Goal: Check status

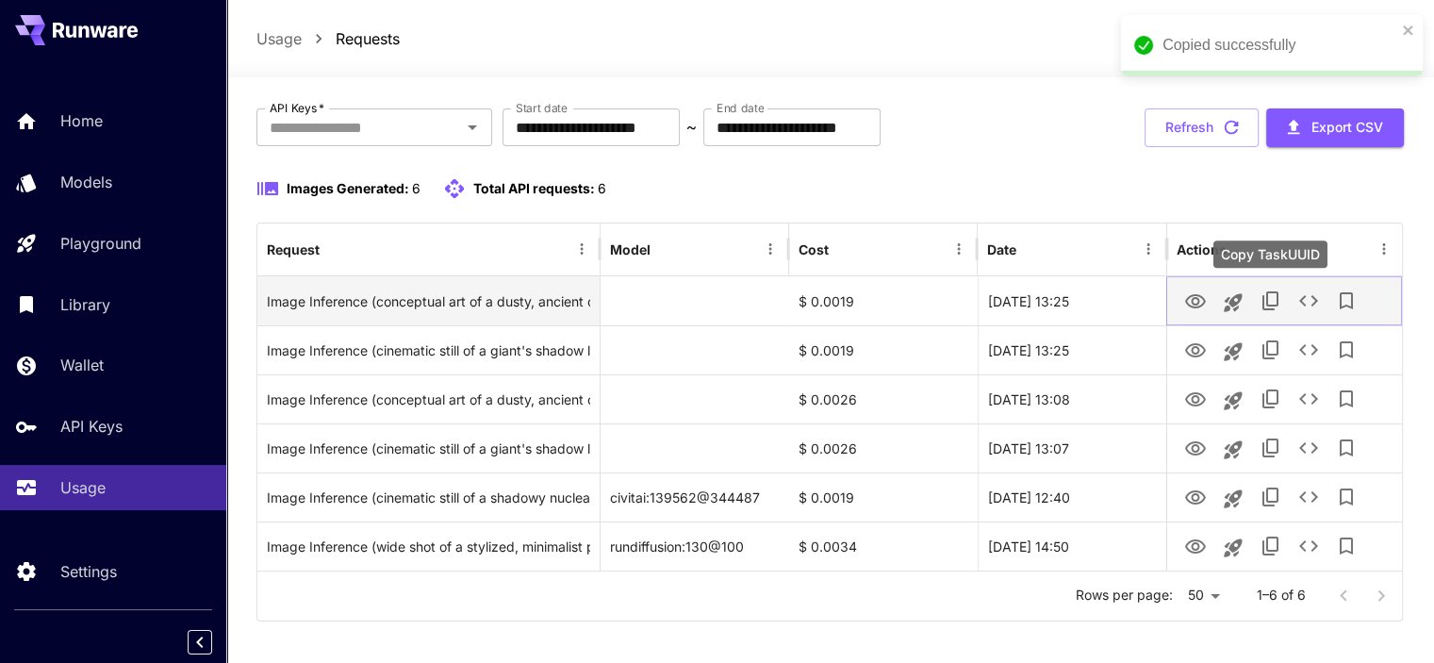
drag, startPoint x: 1274, startPoint y: 303, endPoint x: 1259, endPoint y: 309, distance: 16.5
click at [1274, 303] on icon "Copy TaskUUID" at bounding box center [1270, 300] width 23 height 23
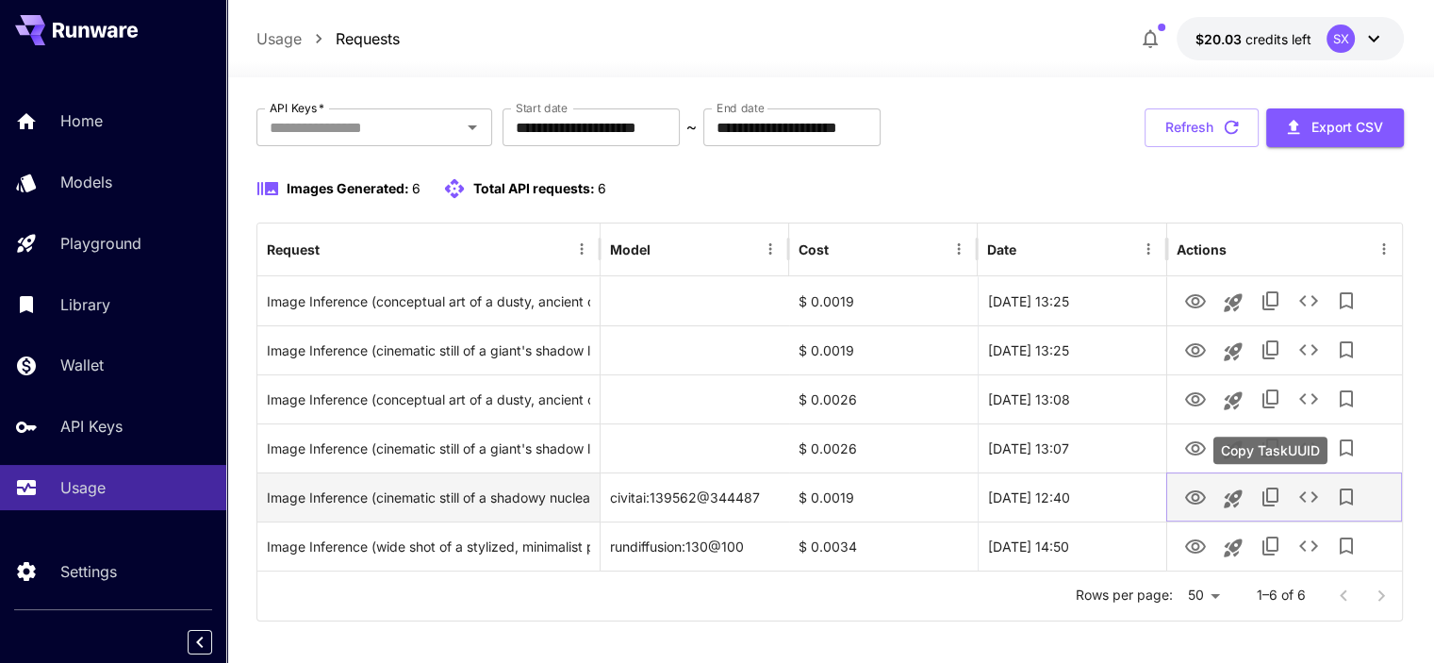
click at [1259, 493] on icon "Copy TaskUUID" at bounding box center [1270, 496] width 23 height 23
click at [1195, 499] on icon "View Image" at bounding box center [1195, 497] width 21 height 14
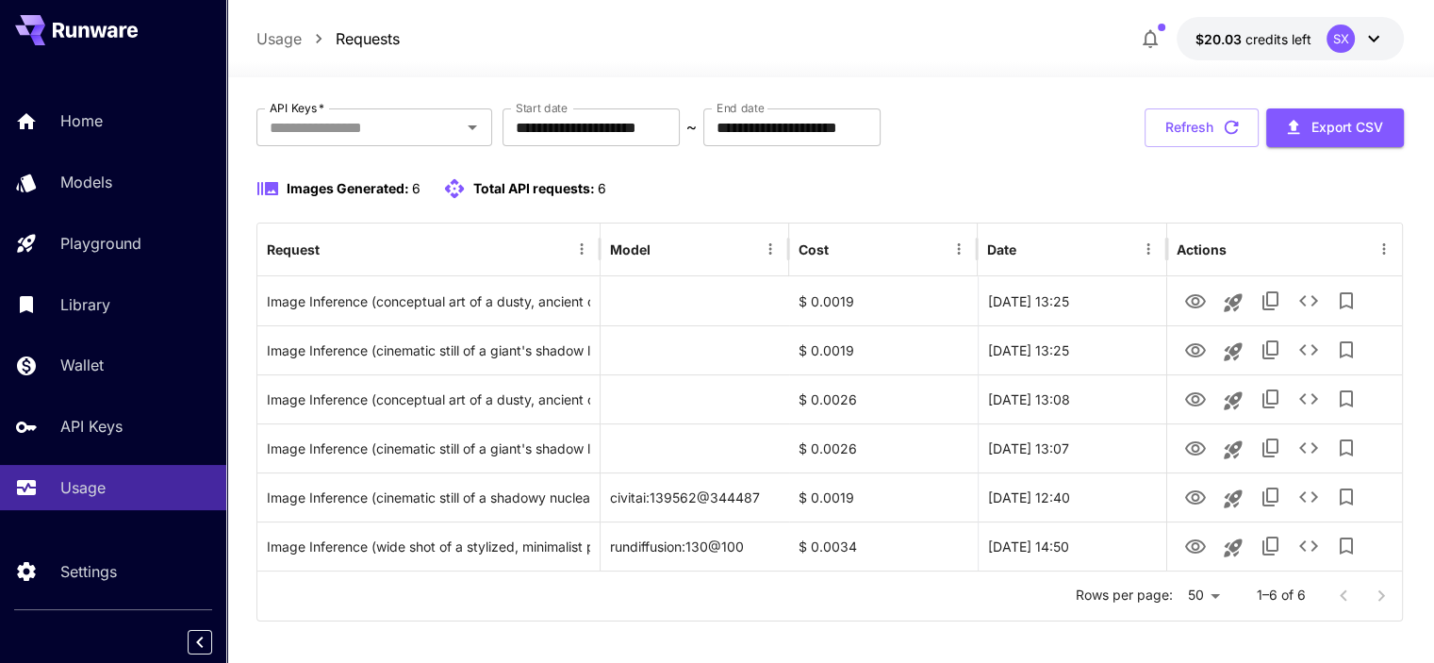
click at [893, 7] on div "Usage Requests $20.03 credits left SX" at bounding box center [830, 38] width 1208 height 77
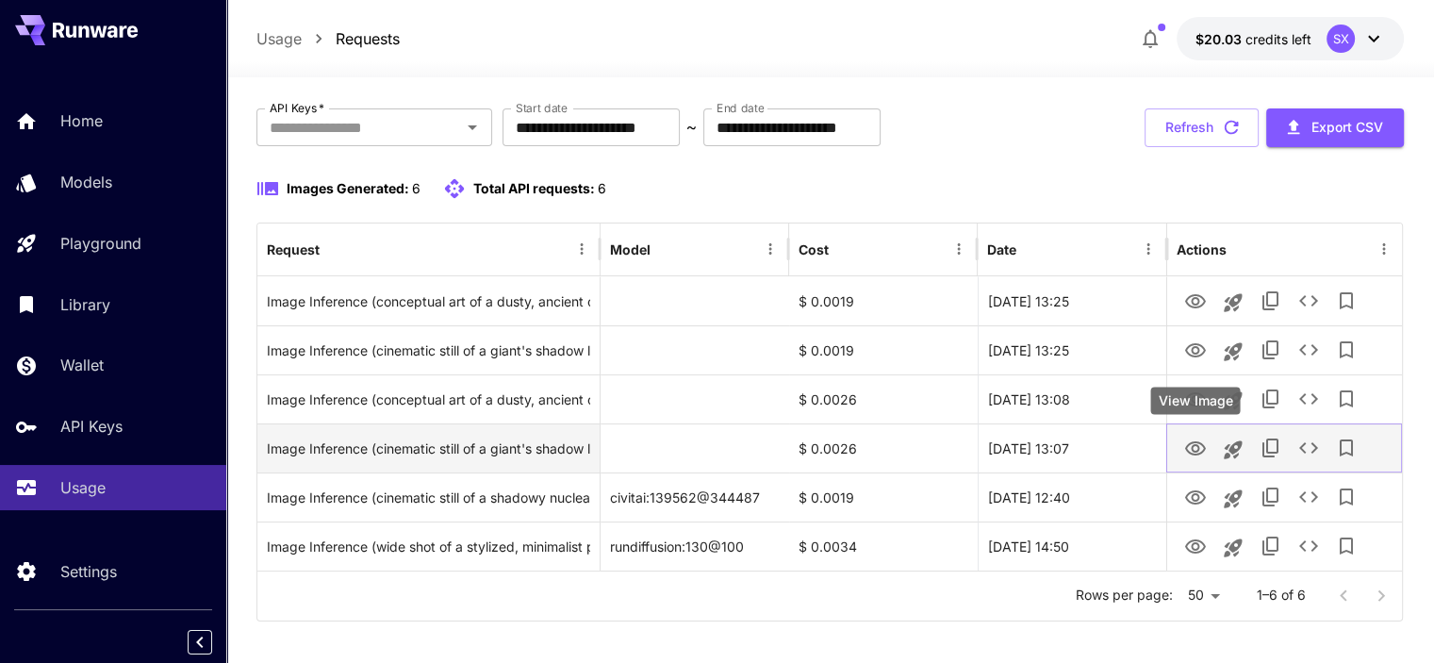
click at [1194, 444] on icon "View Image" at bounding box center [1195, 448] width 21 height 14
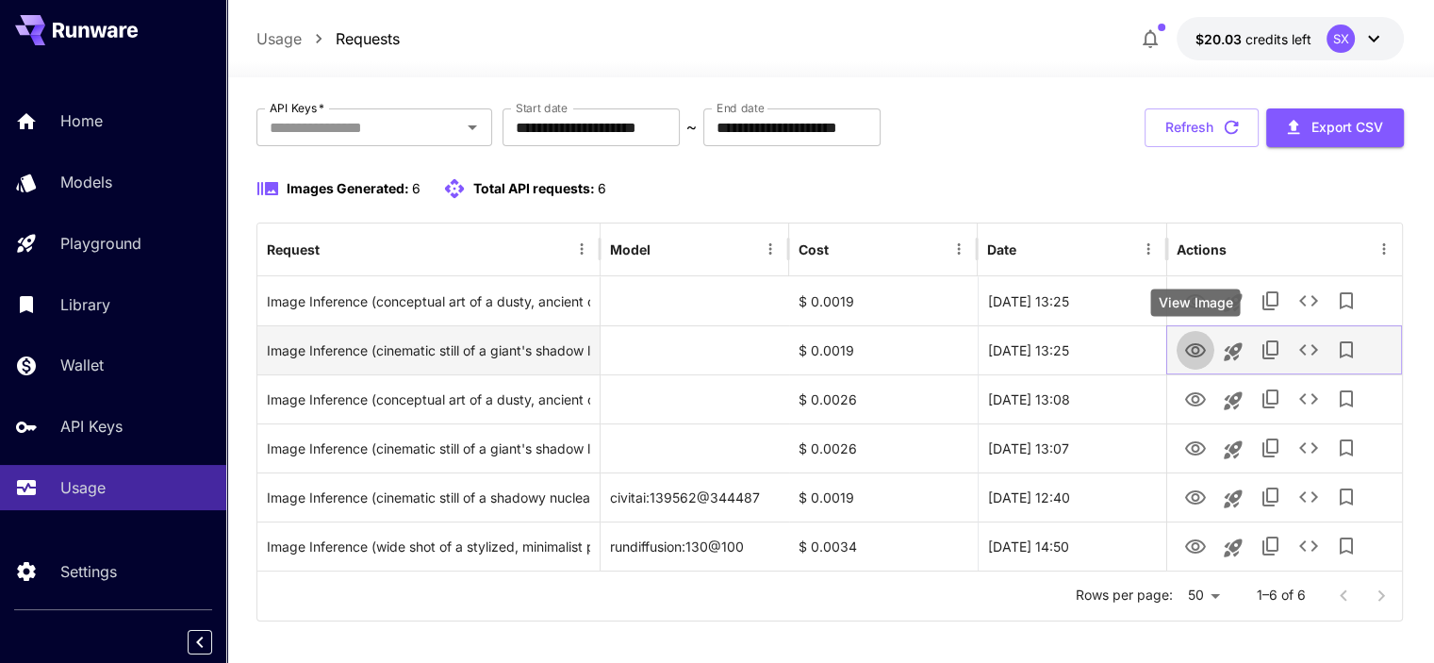
click at [1200, 353] on icon "View Image" at bounding box center [1195, 350] width 23 height 23
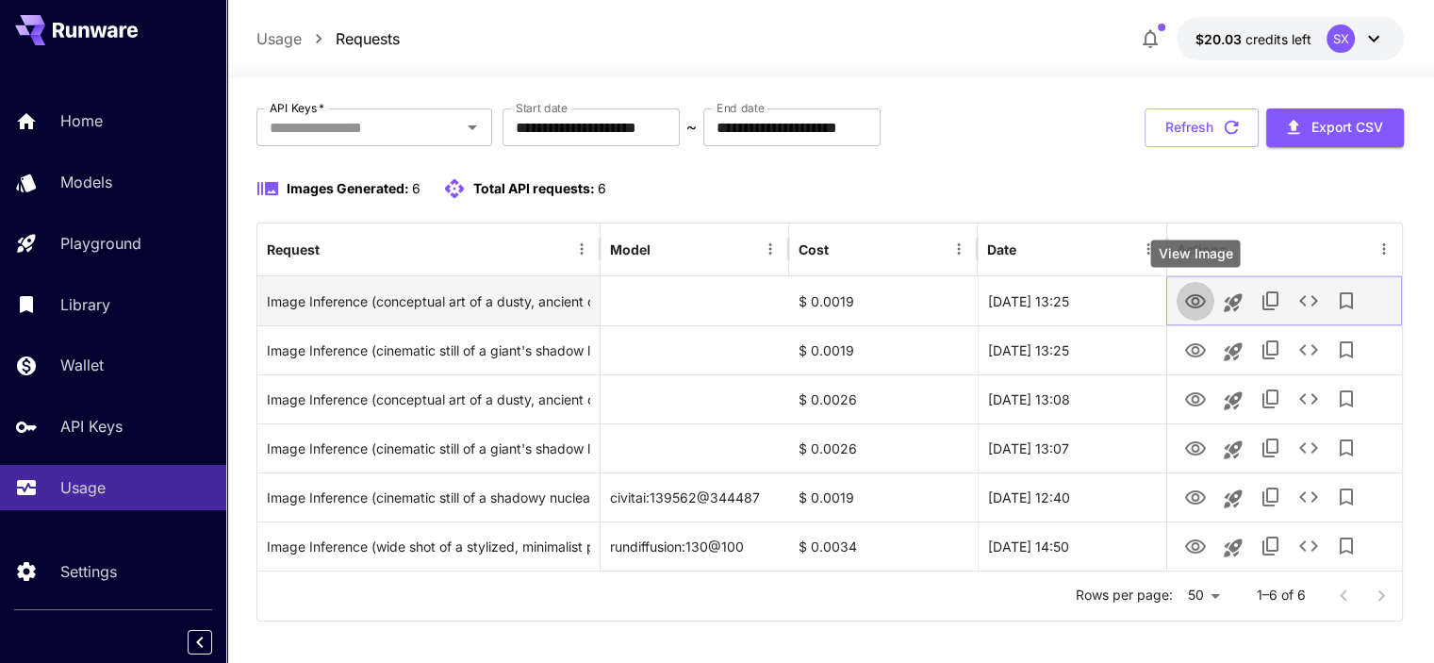
click at [1195, 299] on icon "View Image" at bounding box center [1195, 301] width 23 height 23
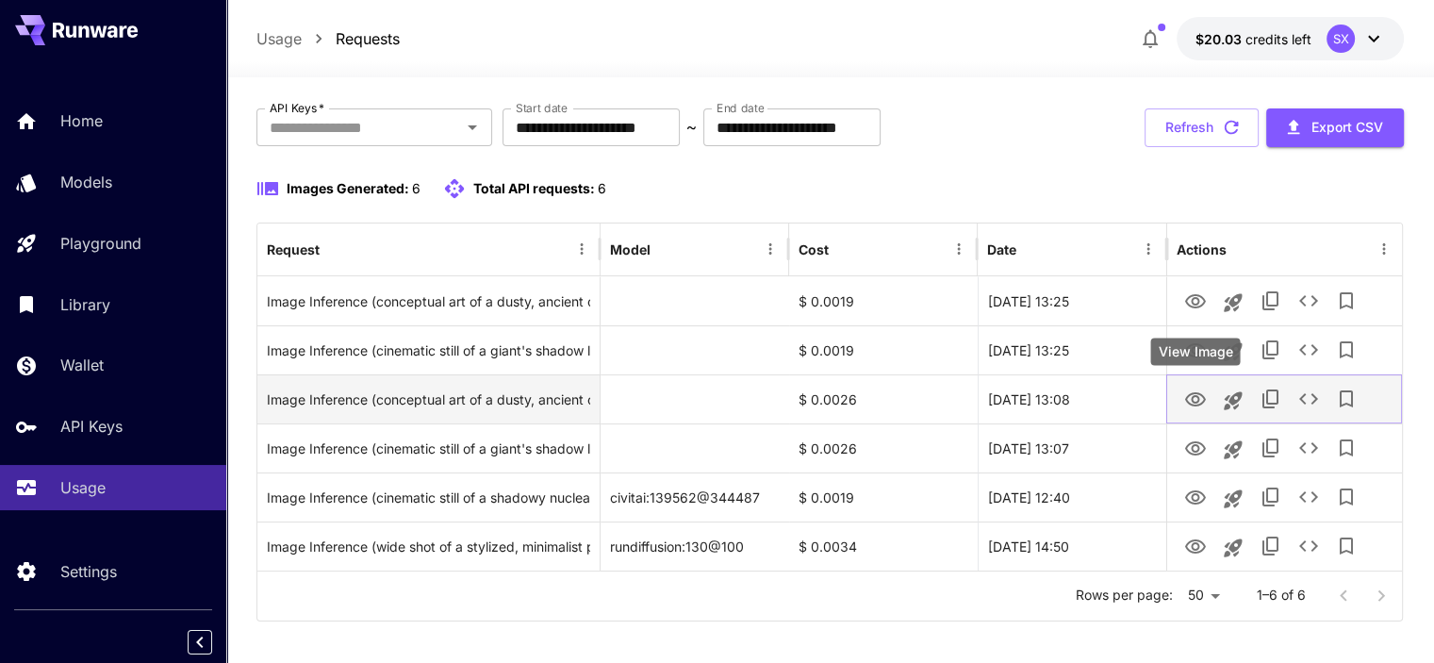
click at [1195, 399] on icon "View Image" at bounding box center [1195, 399] width 23 height 23
